Goal: Subscribe to service/newsletter

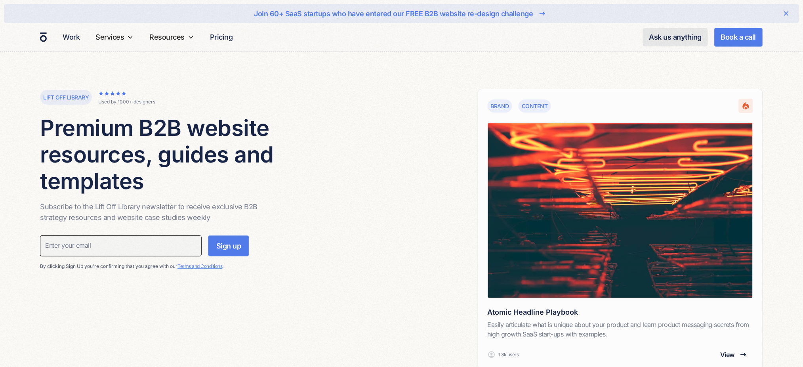
click at [118, 242] on input "Subscribe Form" at bounding box center [121, 245] width 162 height 21
type input "webflow@overpass.studio"
click at [228, 248] on input "Sign up" at bounding box center [229, 243] width 42 height 21
type input "Please wait..."
click at [134, 244] on input "Subscribe Form" at bounding box center [121, 245] width 162 height 21
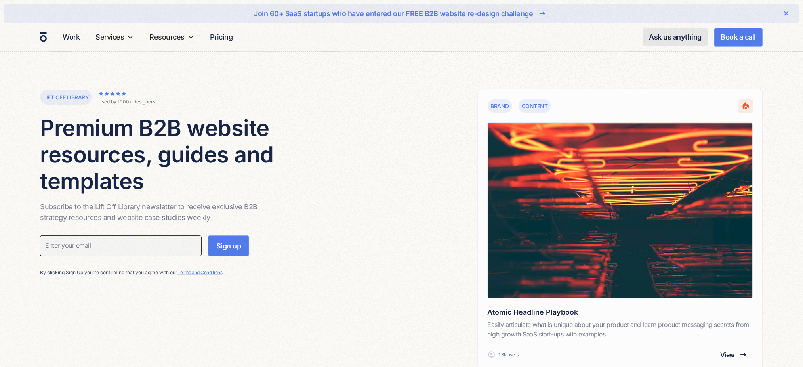
type input "[EMAIL_ADDRESS][DOMAIN_NAME]"
click at [232, 260] on form "test@gmail.com Sign up" at bounding box center [144, 248] width 209 height 27
click at [151, 241] on input "Subscribe Form" at bounding box center [121, 245] width 162 height 21
type input "[EMAIL_ADDRESS][DOMAIN_NAME]"
click at [94, 248] on input "Subscribe Form" at bounding box center [121, 245] width 162 height 21
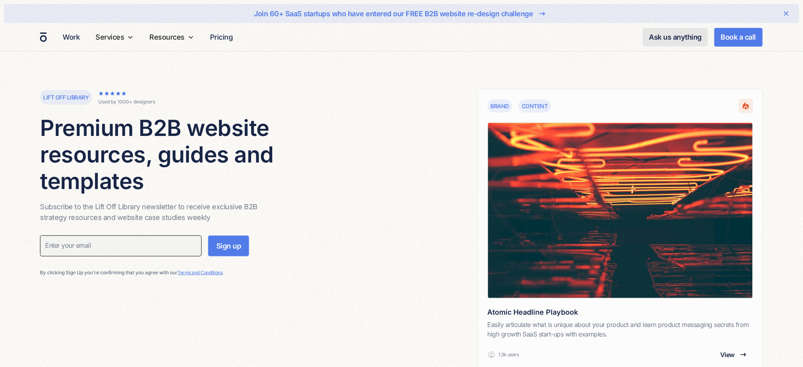
type input "[EMAIL_ADDRESS][DOMAIN_NAME]"
click at [251, 270] on div "test@gmail.com Sign up By clicking Sign Up you're confirming that you agree wit…" at bounding box center [213, 255] width 346 height 41
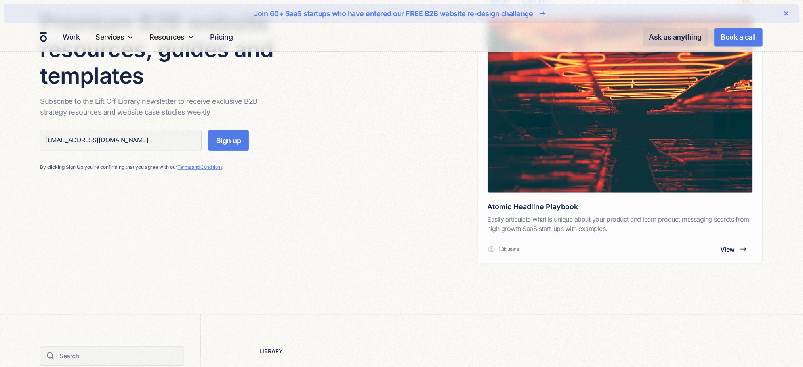
scroll to position [159, 0]
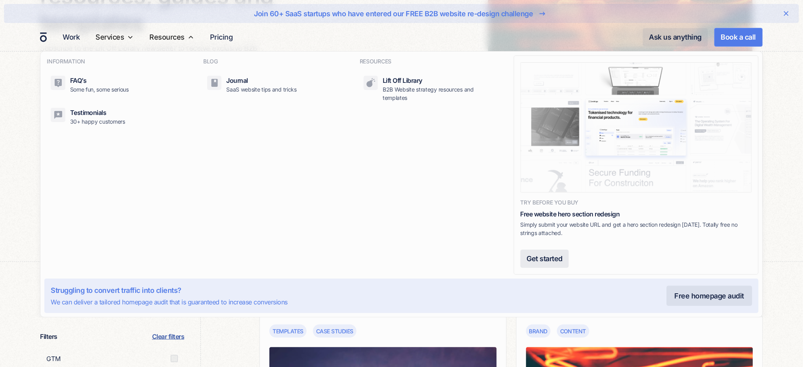
click at [0, 104] on nav "INFORMATION FAQ’s Some fun, some serious Testimonials 30+ happy customers BLOG …" at bounding box center [401, 184] width 803 height 266
click at [22, 133] on nav "INFORMATION FAQ’s Some fun, some serious Testimonials 30+ happy customers BLOG …" at bounding box center [401, 184] width 803 height 266
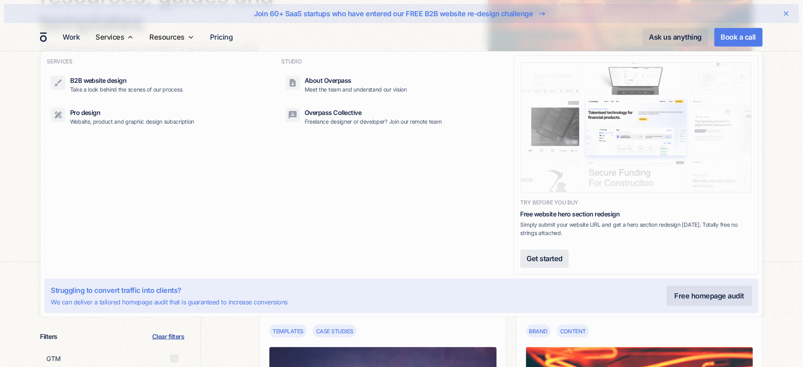
click at [12, 104] on nav "SERVICES B2B website design Take a look behind the scenes of our process Pro de…" at bounding box center [401, 184] width 803 height 266
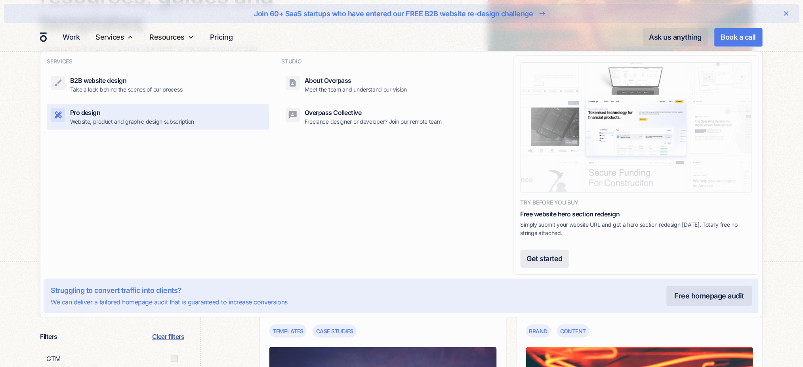
scroll to position [105, 0]
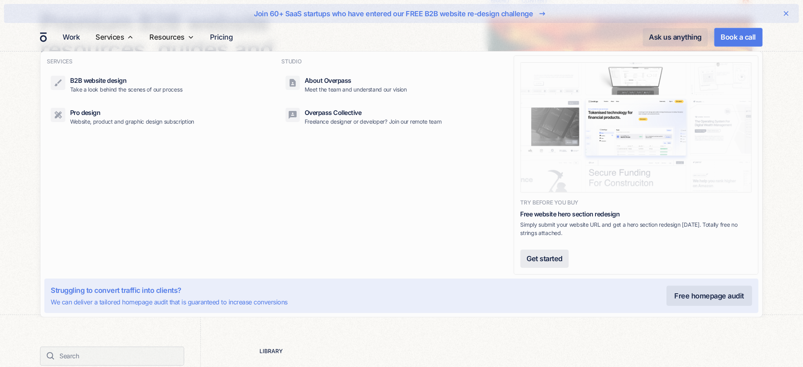
click at [13, 139] on nav "SERVICES B2B website design Take a look behind the scenes of our process Pro de…" at bounding box center [401, 184] width 803 height 266
click at [122, 40] on div "Services" at bounding box center [110, 37] width 29 height 11
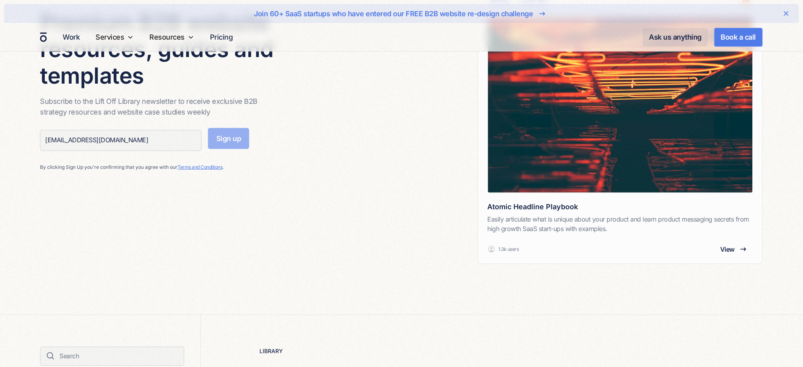
click at [225, 143] on input "Sign up" at bounding box center [229, 138] width 42 height 21
type input "Please wait..."
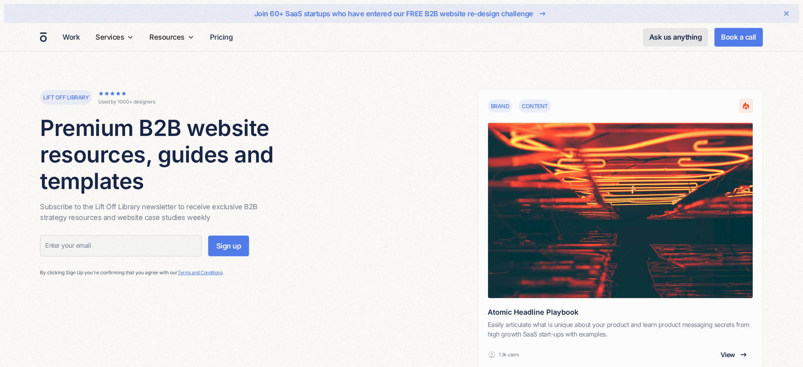
scroll to position [105, 0]
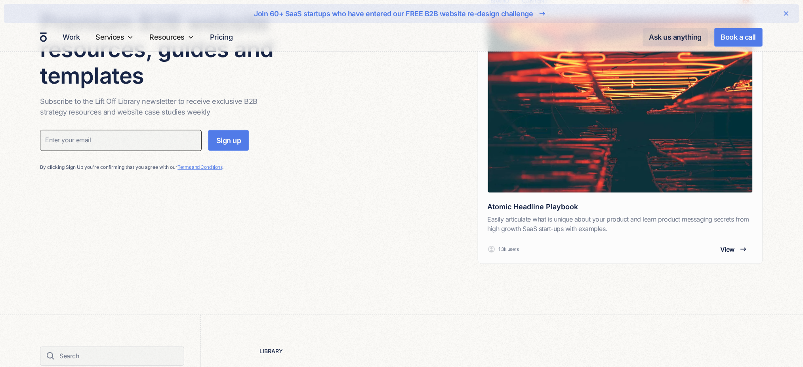
click at [185, 134] on input "Subscribe Form" at bounding box center [121, 140] width 162 height 21
type input "[EMAIL_ADDRESS][DOMAIN_NAME]"
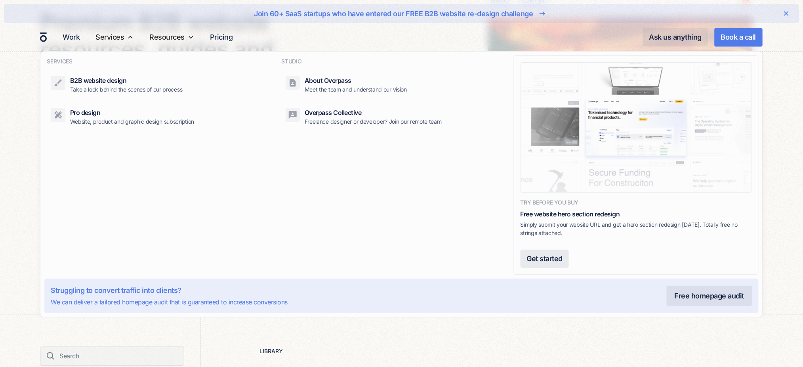
click at [31, 102] on nav "SERVICES B2B website design Take a look behind the scenes of our process Pro de…" at bounding box center [401, 184] width 803 height 266
click at [117, 35] on div "Services" at bounding box center [110, 37] width 29 height 11
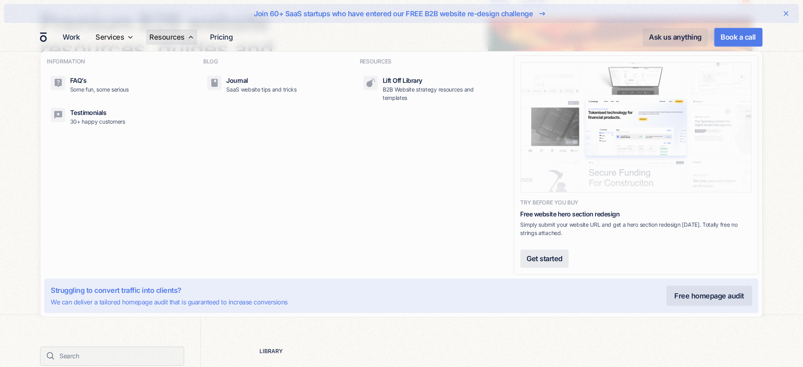
click at [173, 40] on div "Resources" at bounding box center [166, 37] width 35 height 11
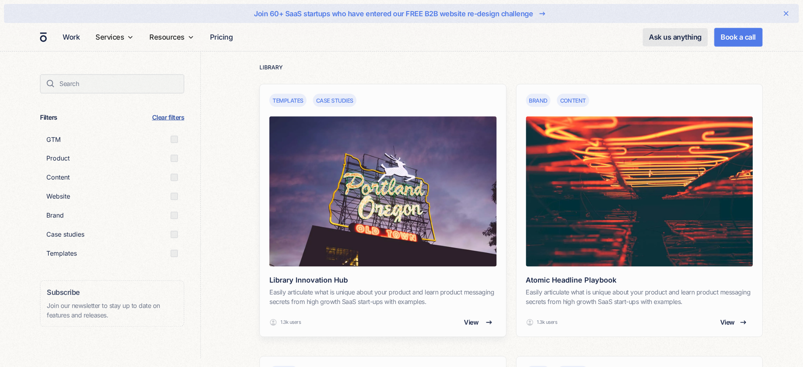
scroll to position [476, 0]
